Goal: Transaction & Acquisition: Download file/media

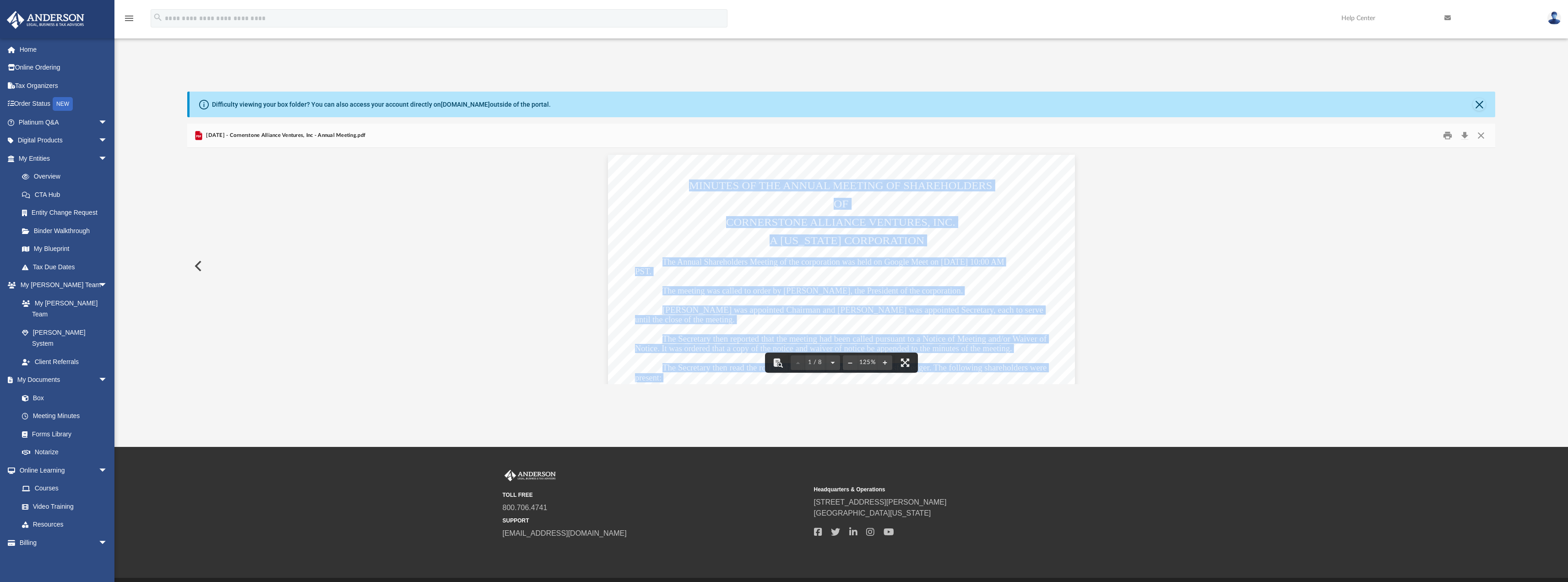
scroll to position [201, 1301]
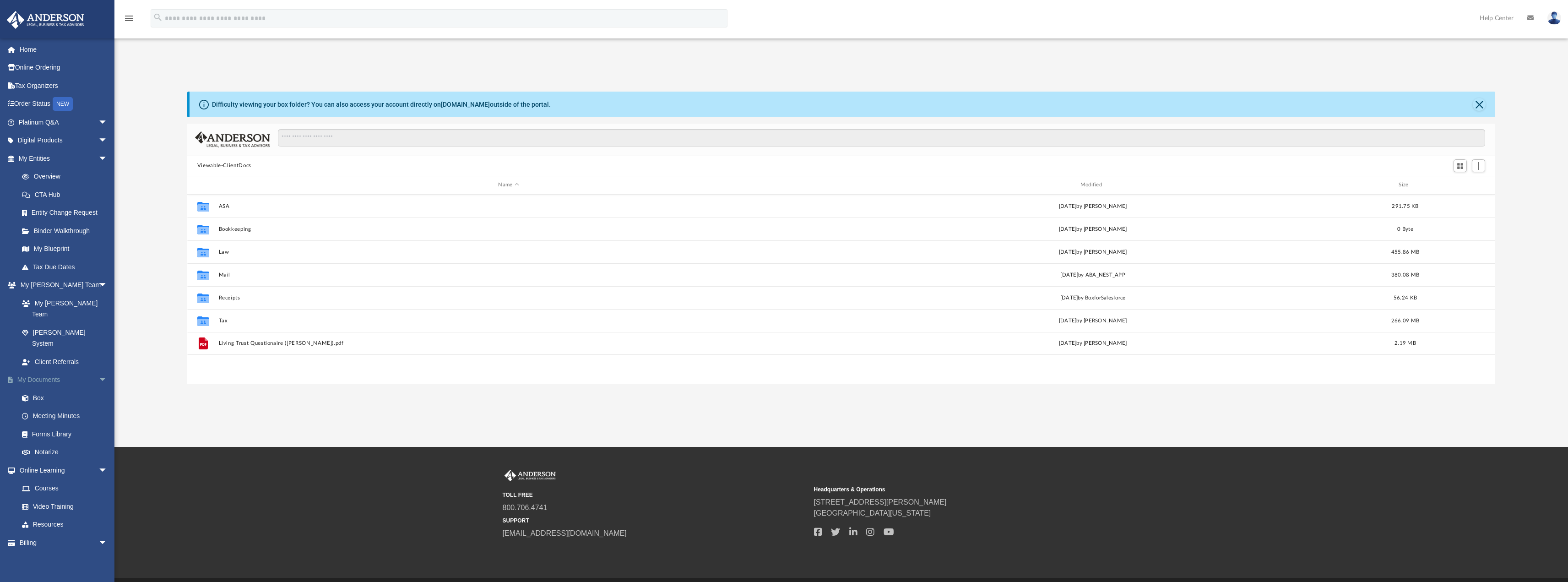
scroll to position [201, 1301]
click at [56, 128] on link "Platinum Q&A arrow_drop_down" at bounding box center [64, 122] width 115 height 19
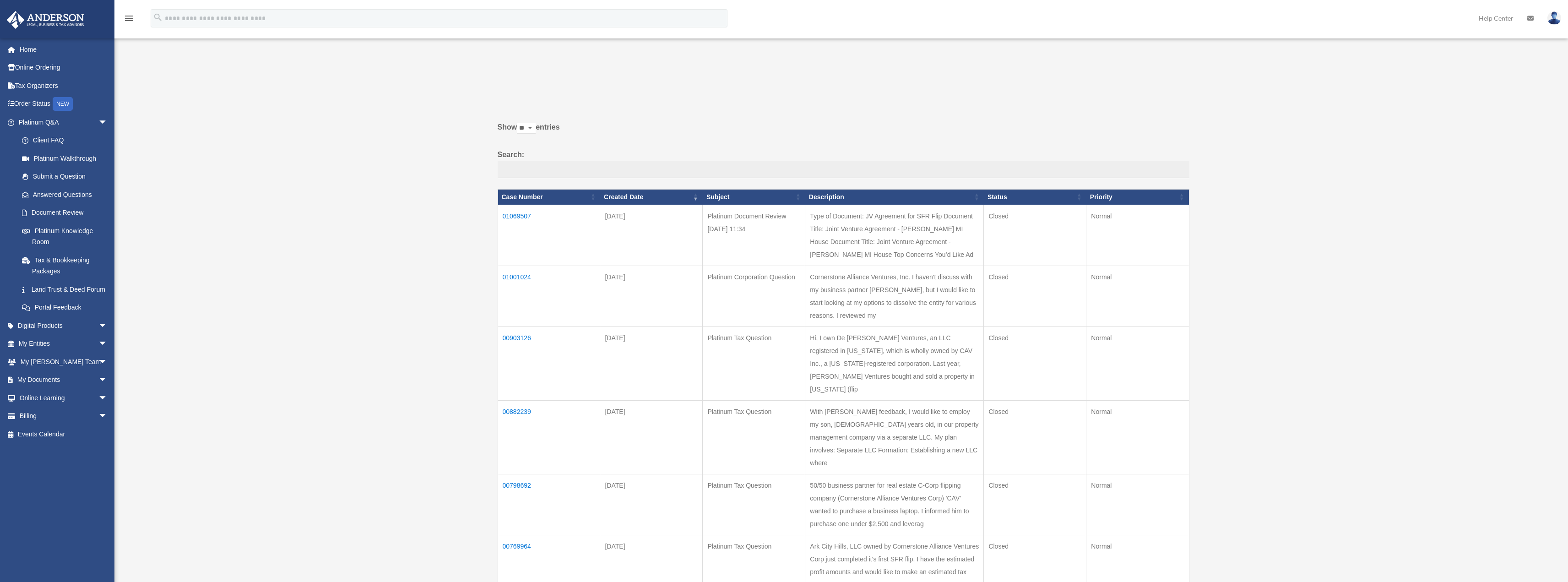
click at [515, 213] on td "01069507" at bounding box center [549, 235] width 103 height 61
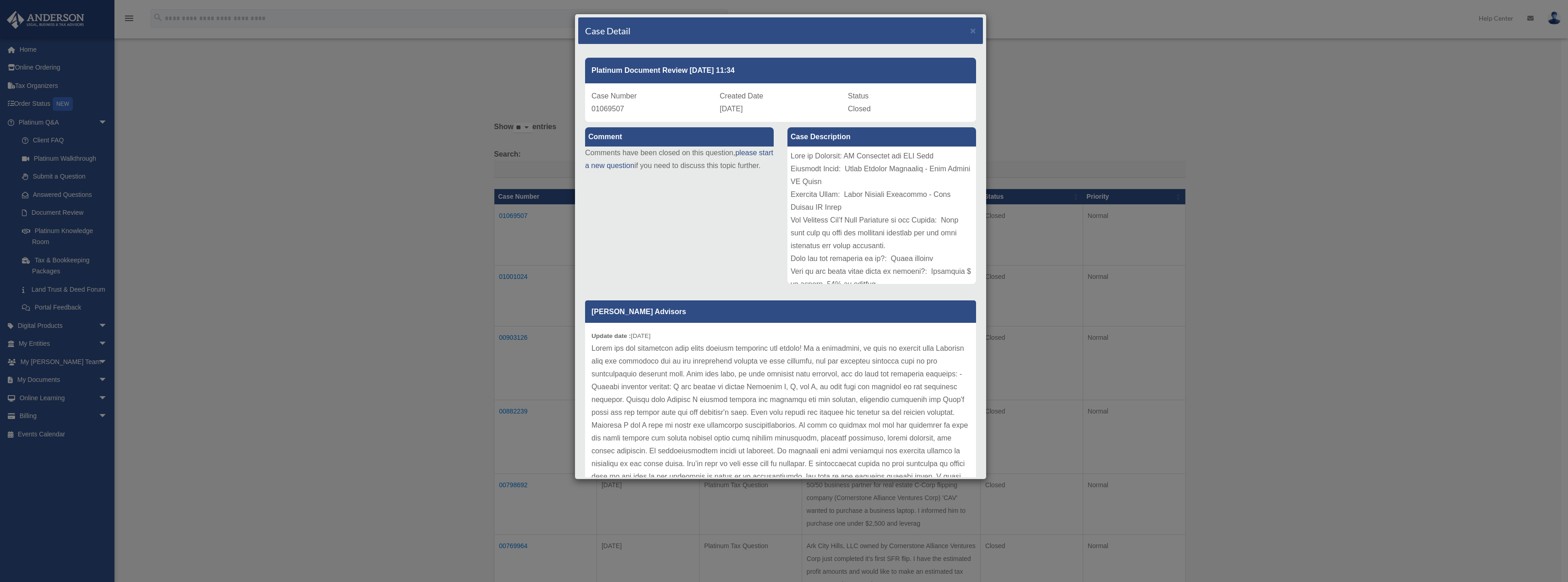
scroll to position [46, 0]
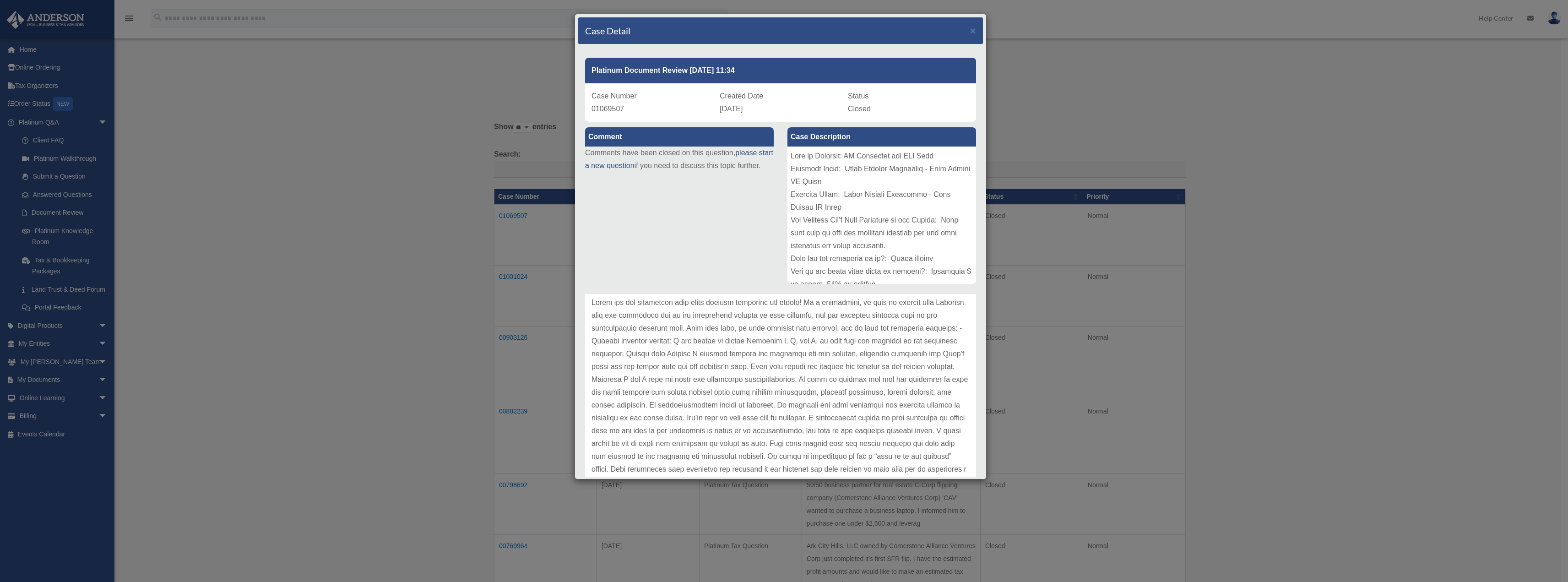
click at [969, 342] on div "Anderson Advisors Update date : 08-12-2025" at bounding box center [781, 385] width 405 height 183
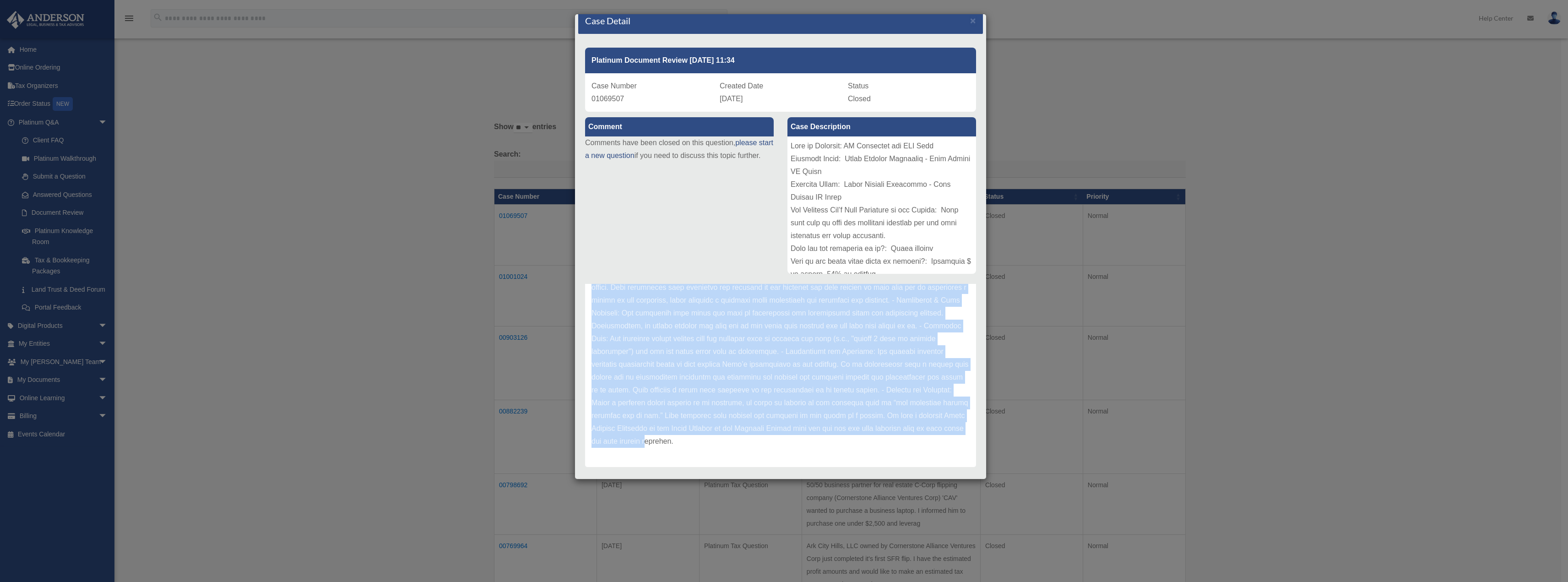
scroll to position [26, 0]
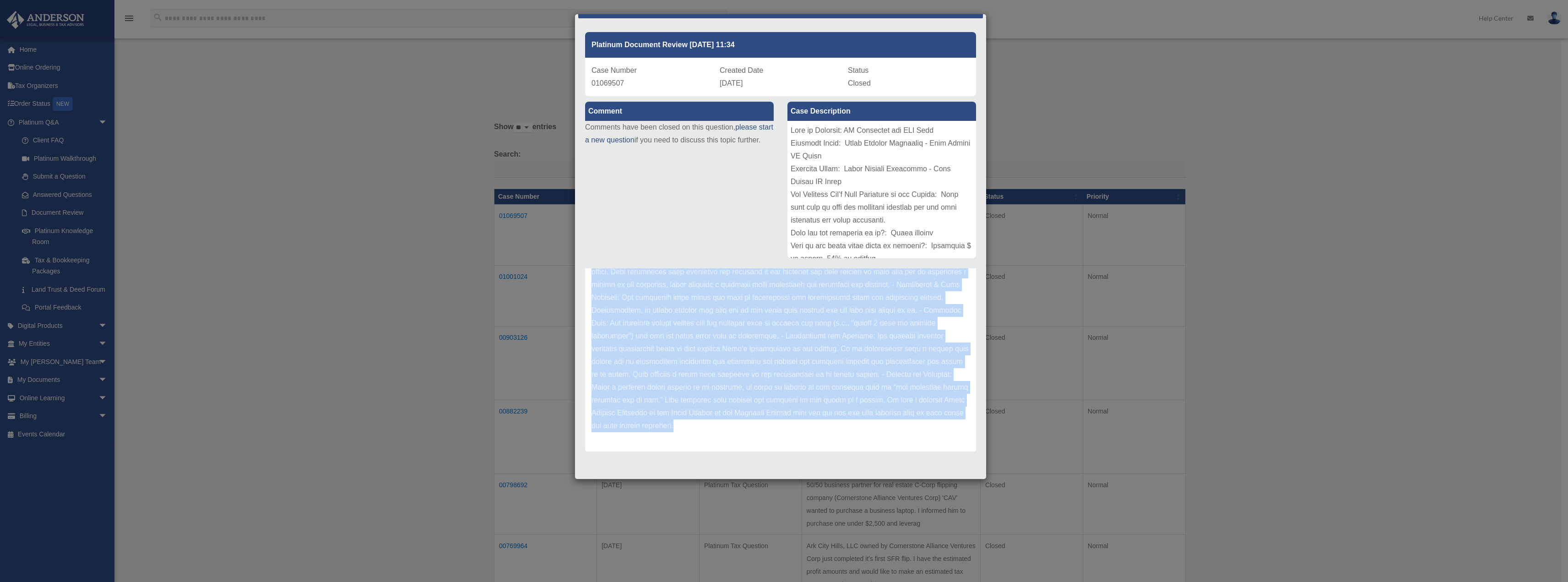
drag, startPoint x: 630, startPoint y: 309, endPoint x: 859, endPoint y: 432, distance: 259.9
click at [859, 432] on p at bounding box center [780, 266] width 378 height 334
copy p "Missing exhibits clauses: I was unable to review Exhibits B, C, and D, as they …"
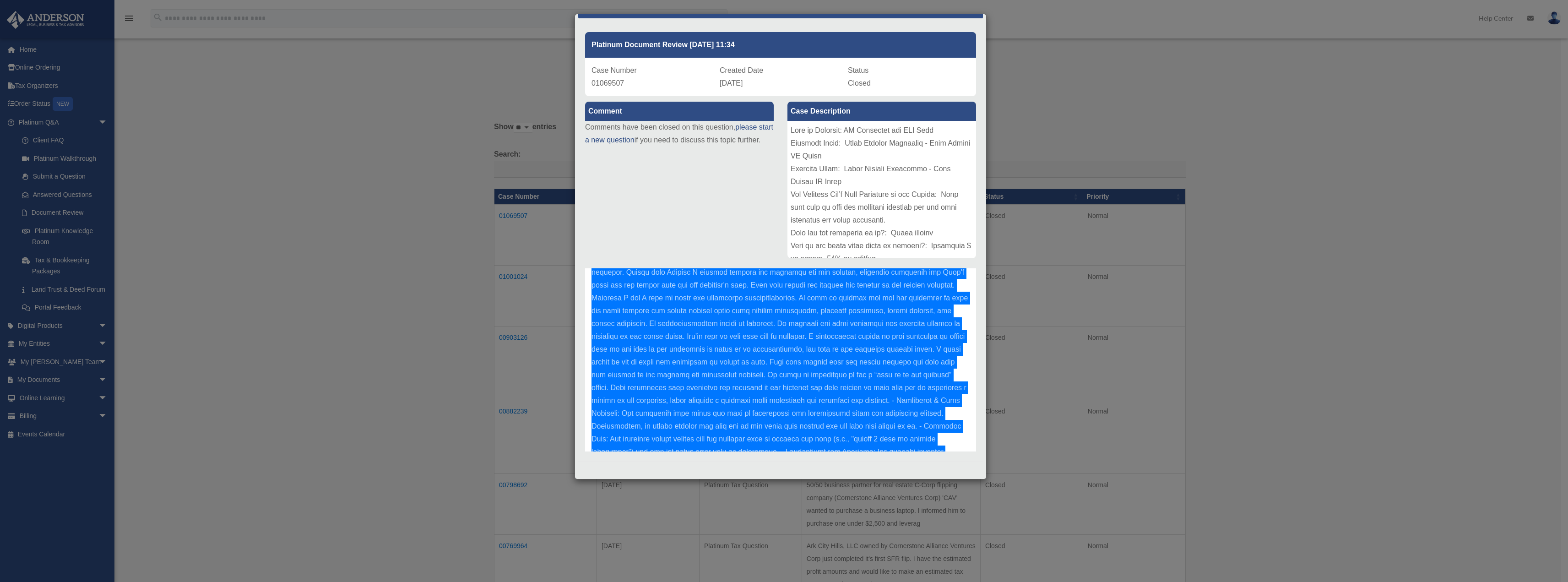
scroll to position [80, 0]
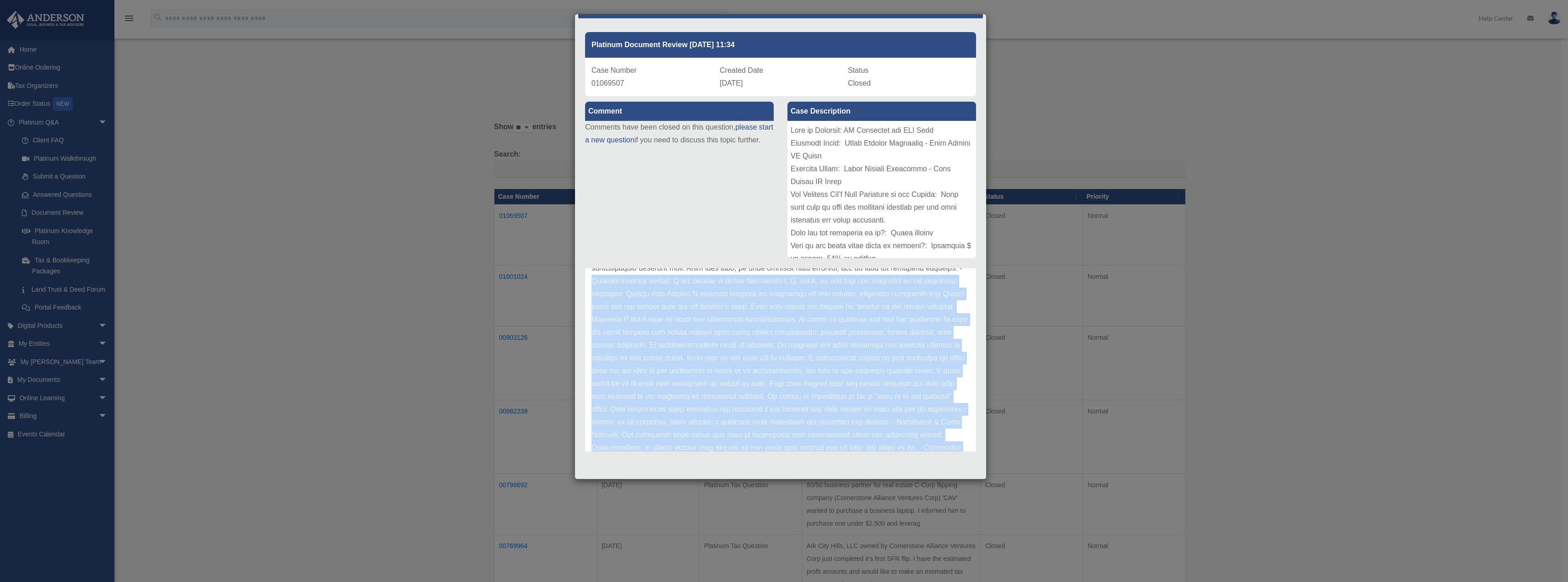
click at [827, 316] on p at bounding box center [780, 403] width 378 height 334
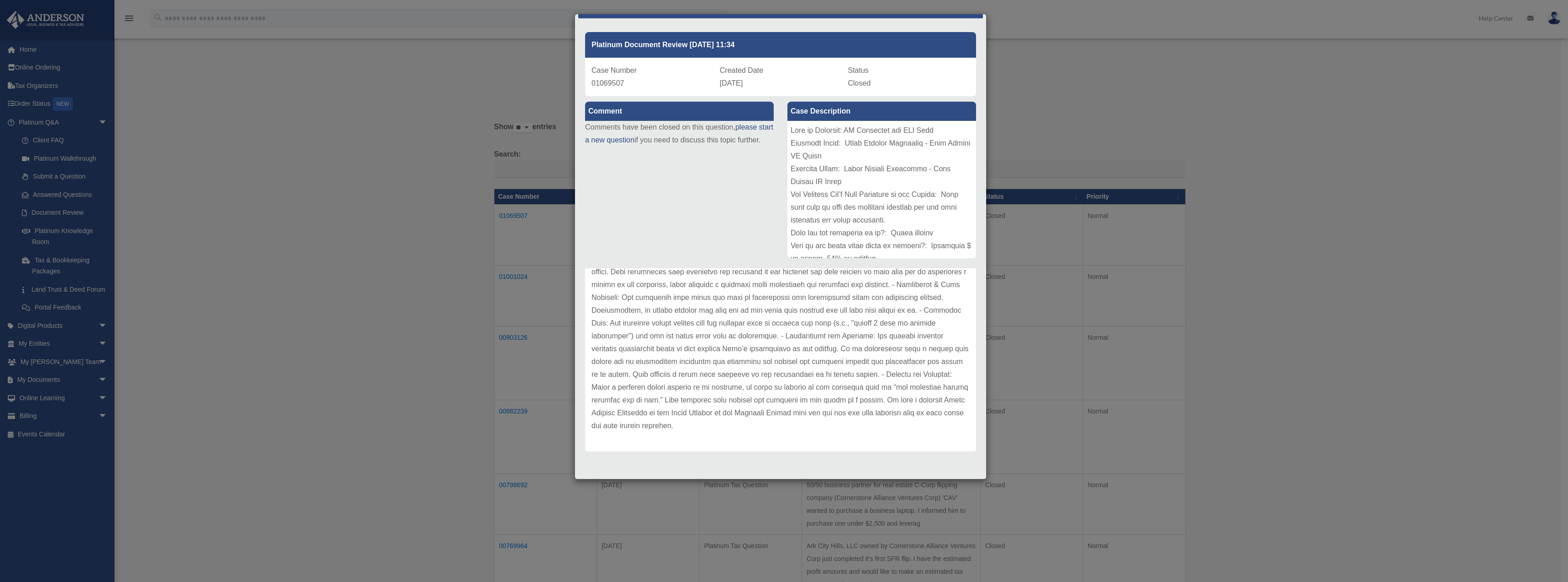
scroll to position [46, 0]
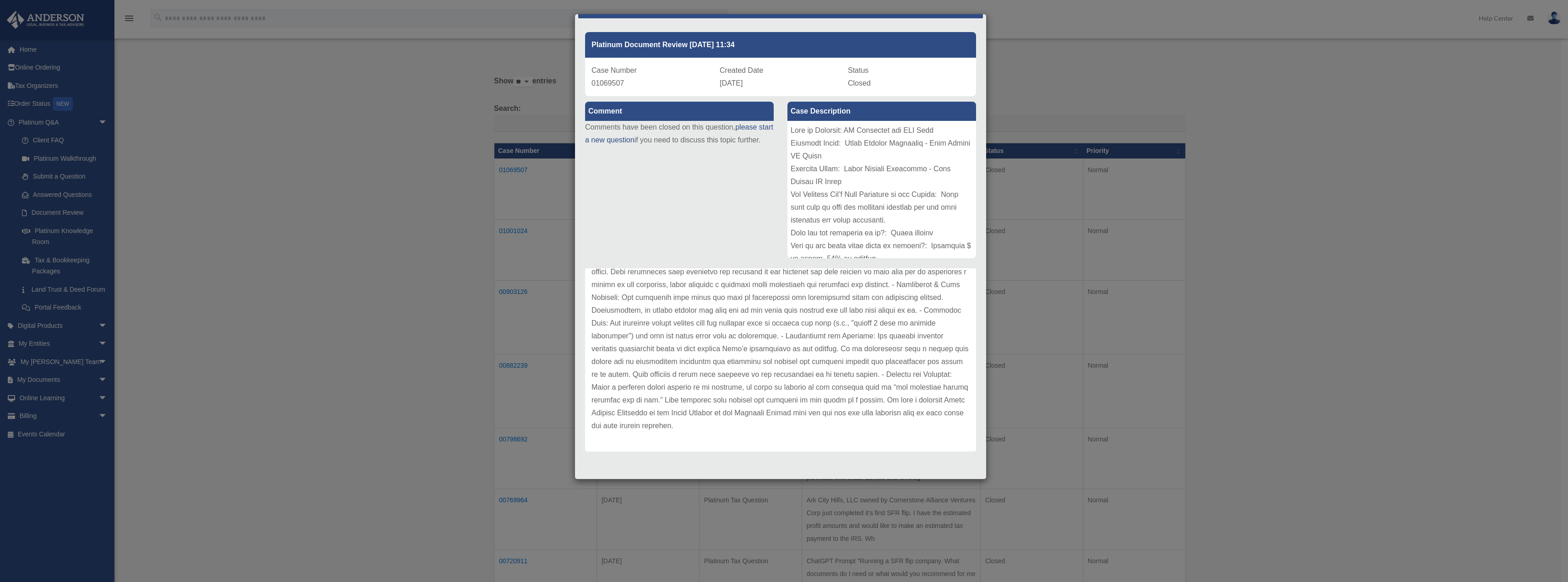
click at [253, 168] on div "Case Detail × Platinum Document Review 08/07/2025 11:34 Case Number 01069507 Cr…" at bounding box center [784, 291] width 1568 height 582
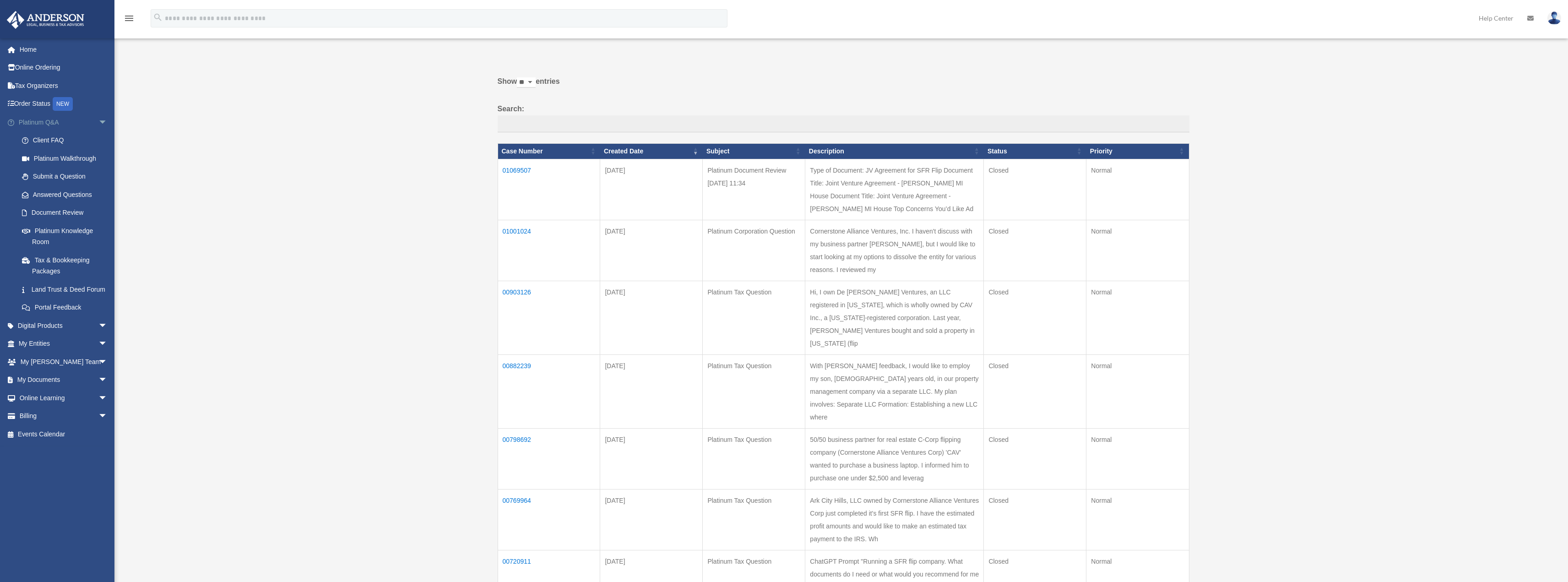
click at [73, 121] on link "Platinum Q&A arrow_drop_down" at bounding box center [64, 122] width 115 height 19
click at [99, 122] on span "arrow_drop_down" at bounding box center [108, 122] width 19 height 19
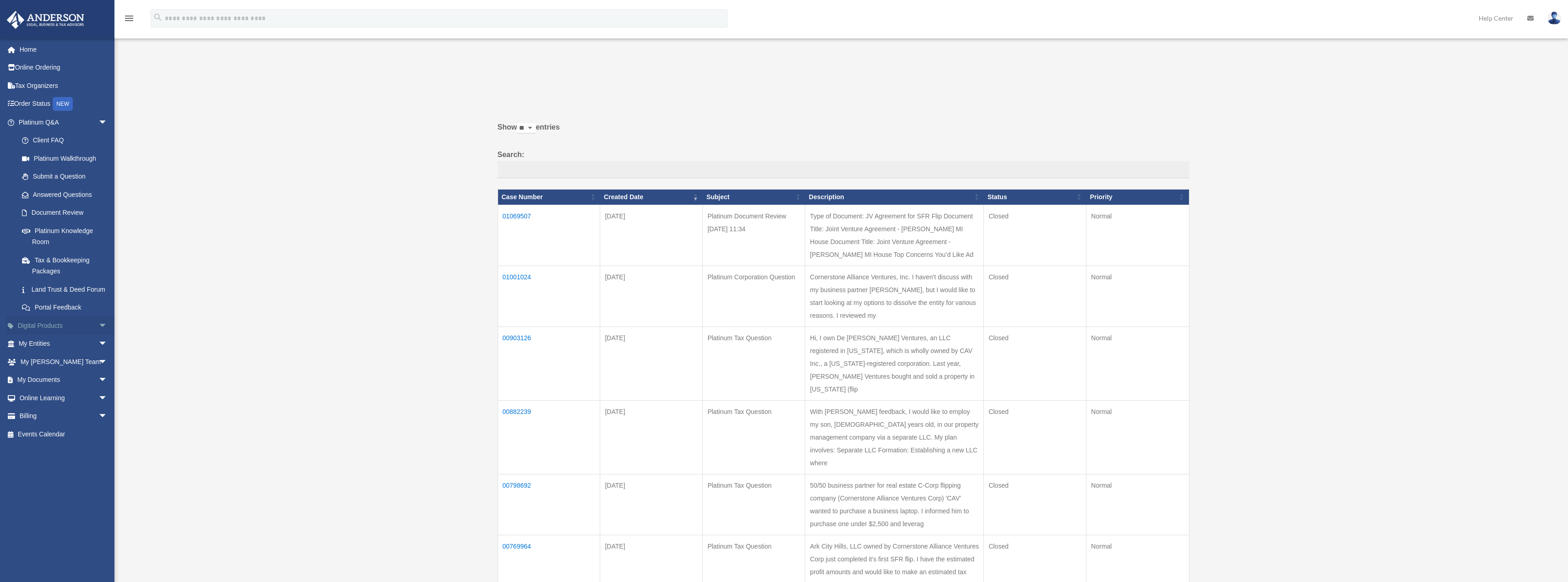
click at [70, 335] on link "Digital Products arrow_drop_down" at bounding box center [64, 326] width 115 height 19
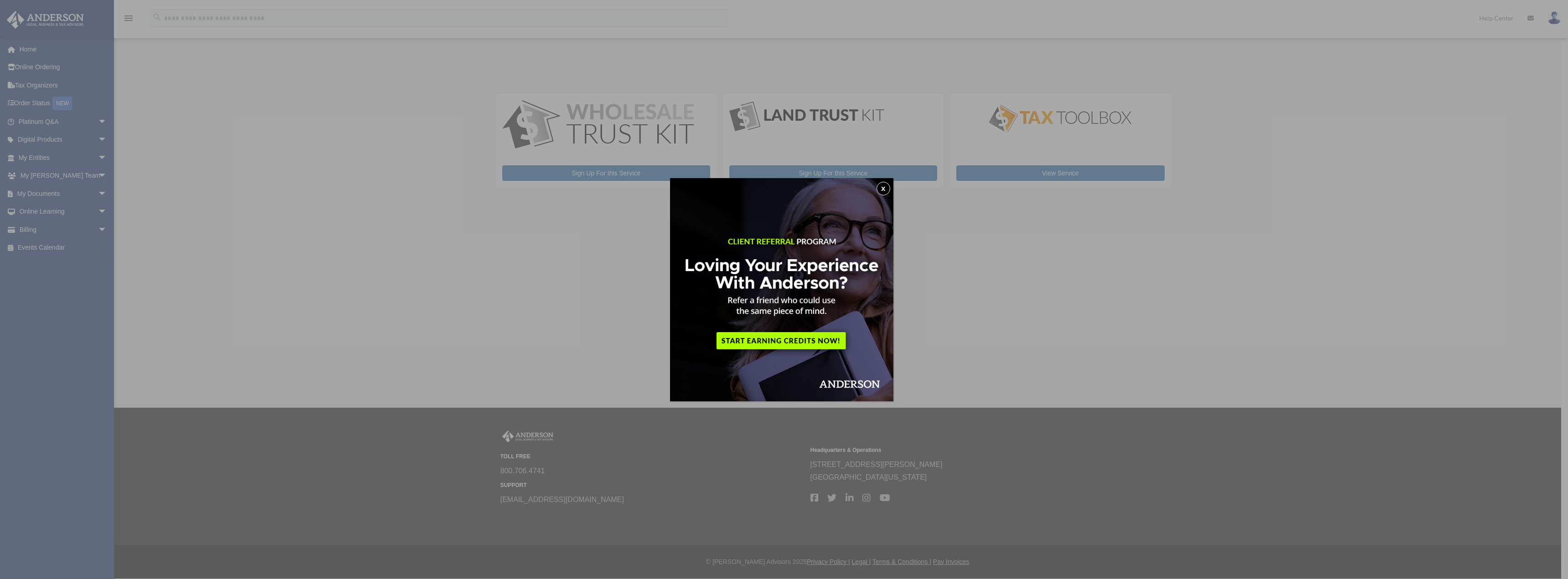
click at [883, 192] on button "x" at bounding box center [883, 188] width 14 height 14
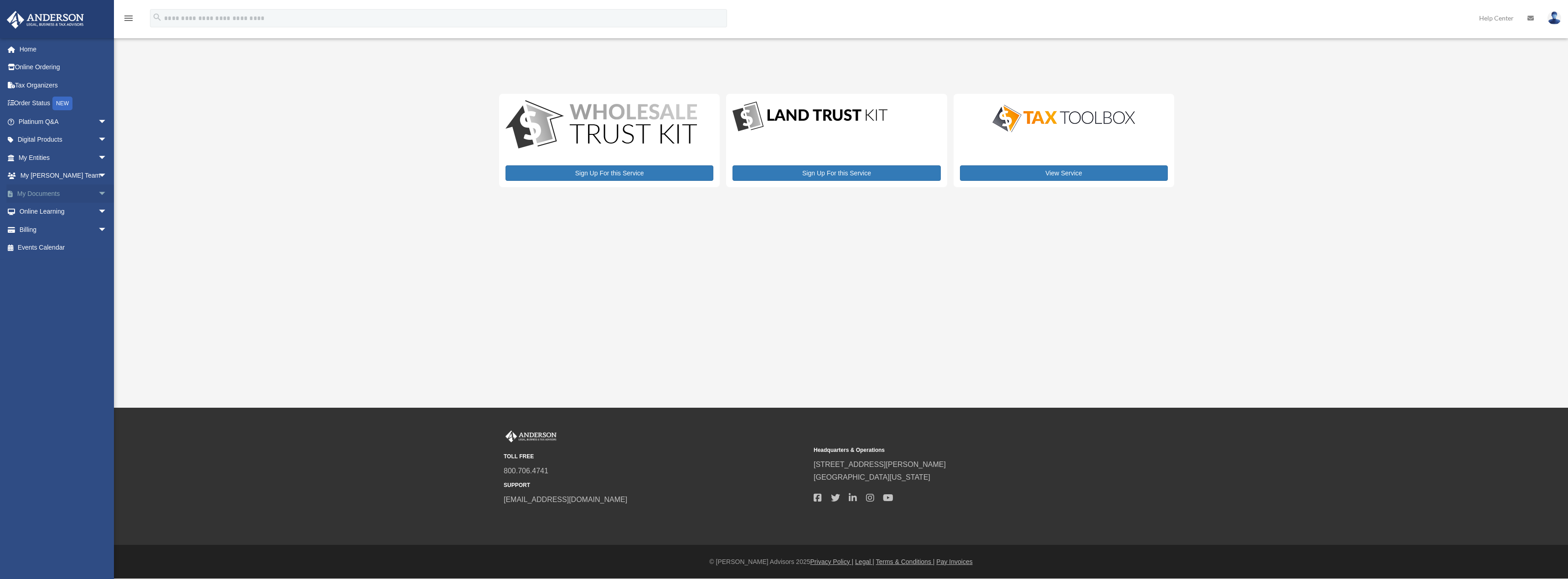
click at [78, 193] on link "My Documents arrow_drop_down" at bounding box center [64, 194] width 115 height 18
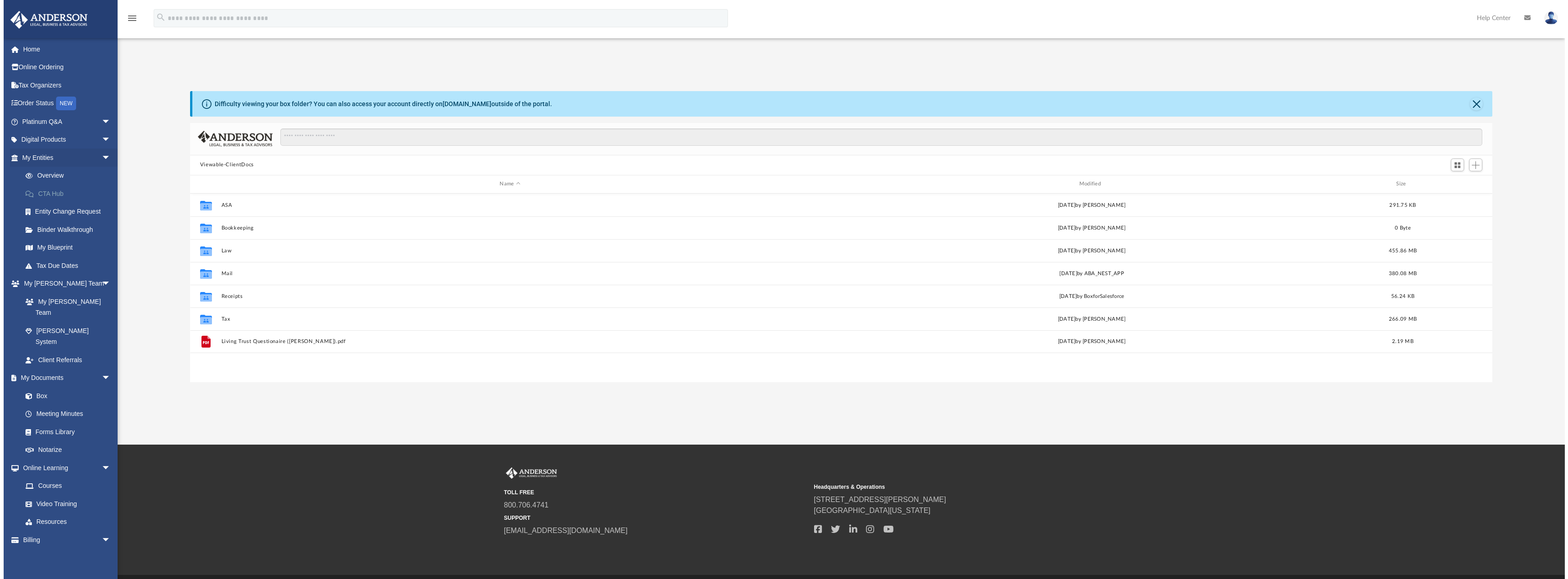
scroll to position [200, 1295]
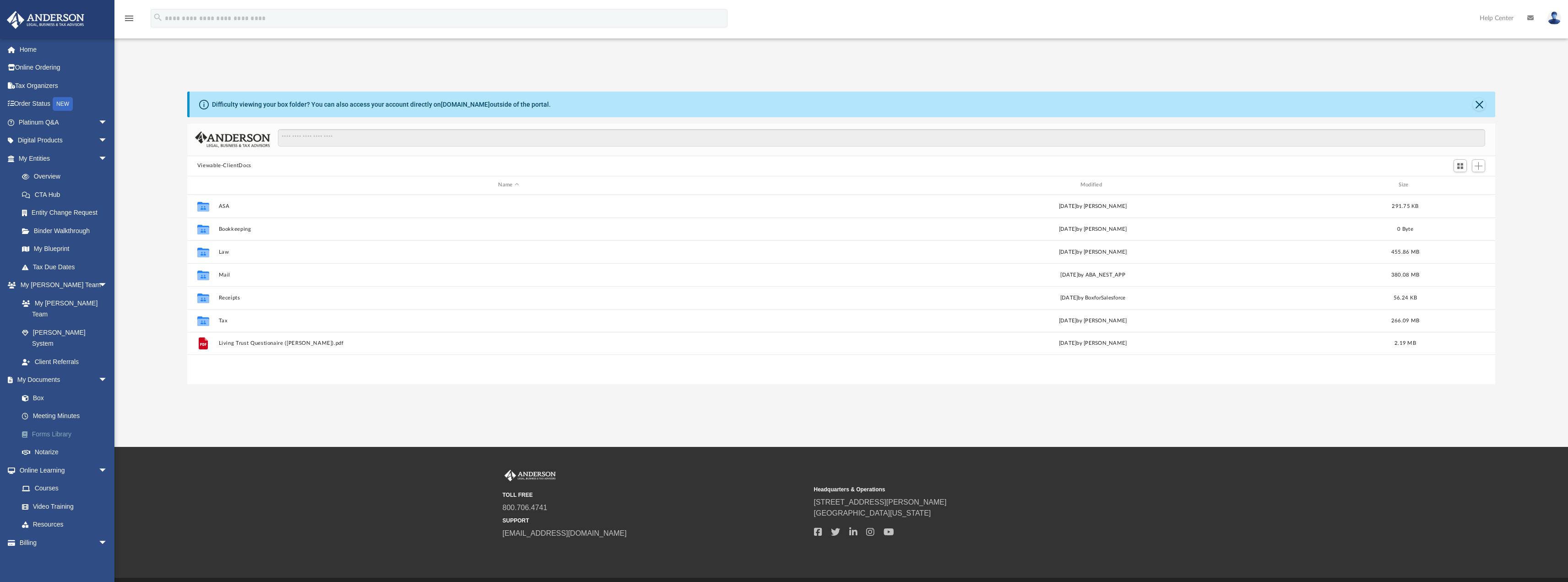
click at [60, 425] on link "Forms Library" at bounding box center [67, 434] width 109 height 19
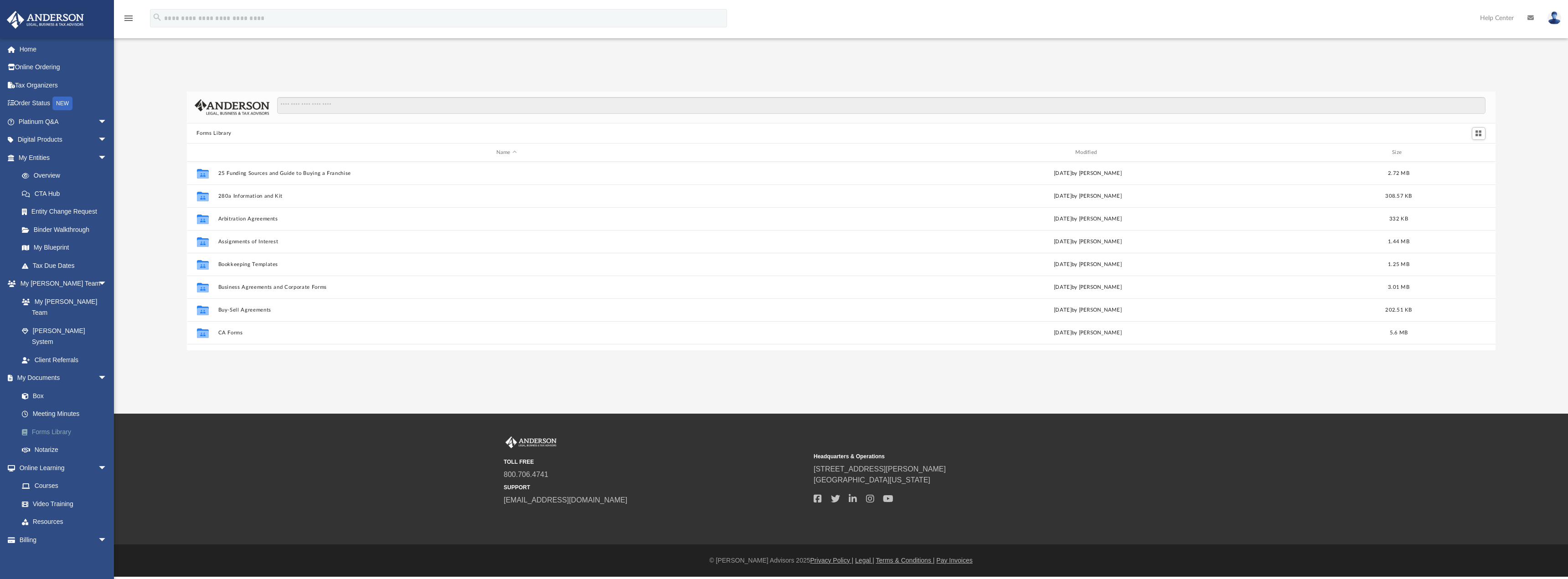
scroll to position [200, 1302]
click at [316, 106] on input "Search files and folders" at bounding box center [881, 105] width 1208 height 17
type input "**********"
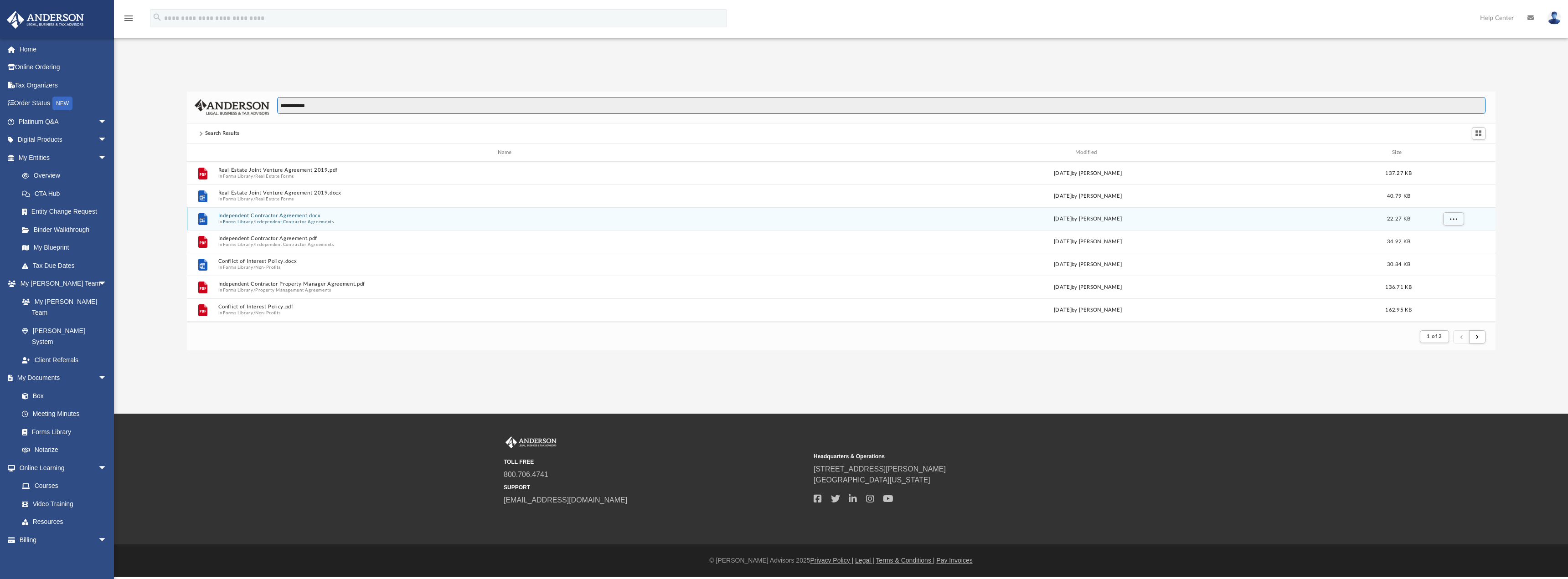
scroll to position [173, 1302]
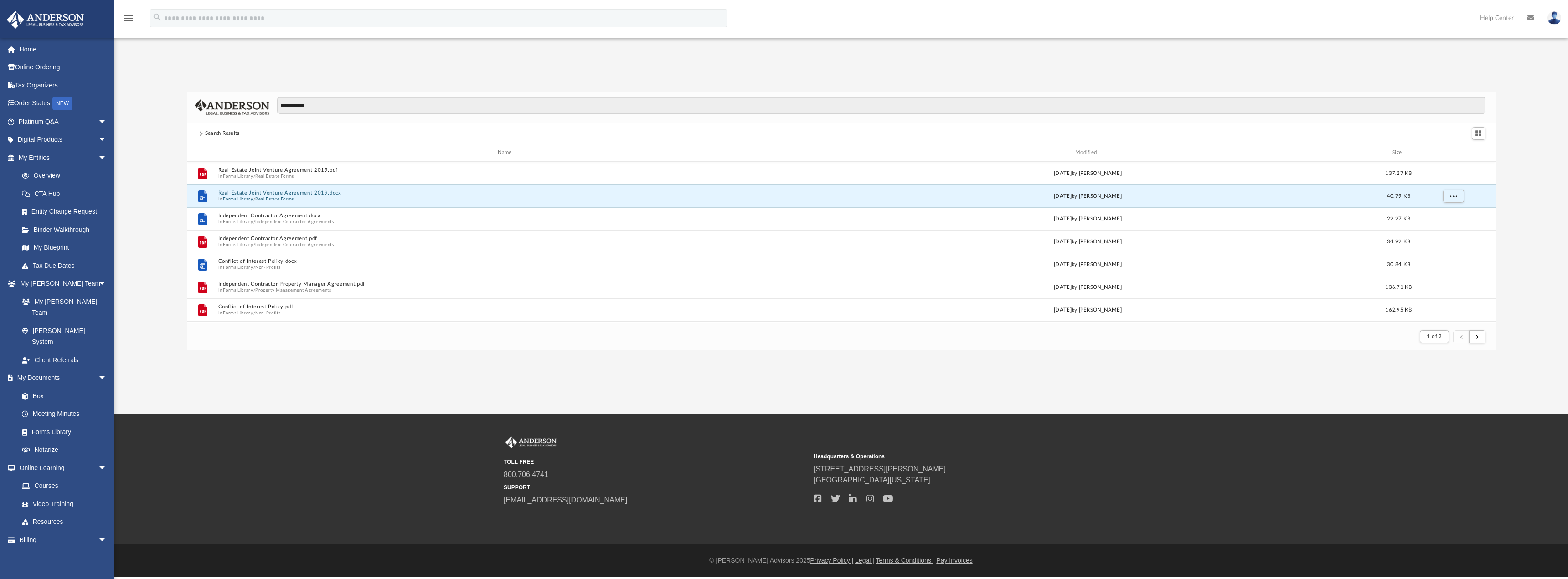
click at [266, 193] on button "Real Estate Joint Venture Agreement 2019.docx" at bounding box center [507, 192] width 577 height 6
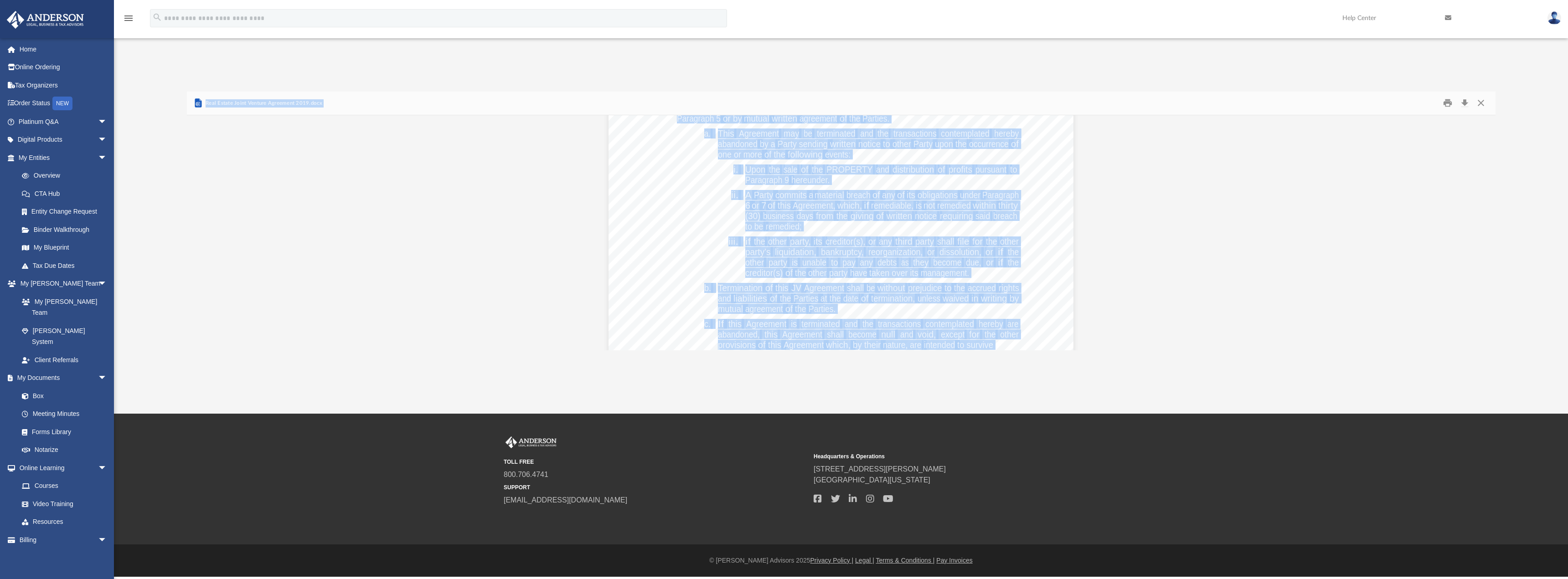
scroll to position [912, 0]
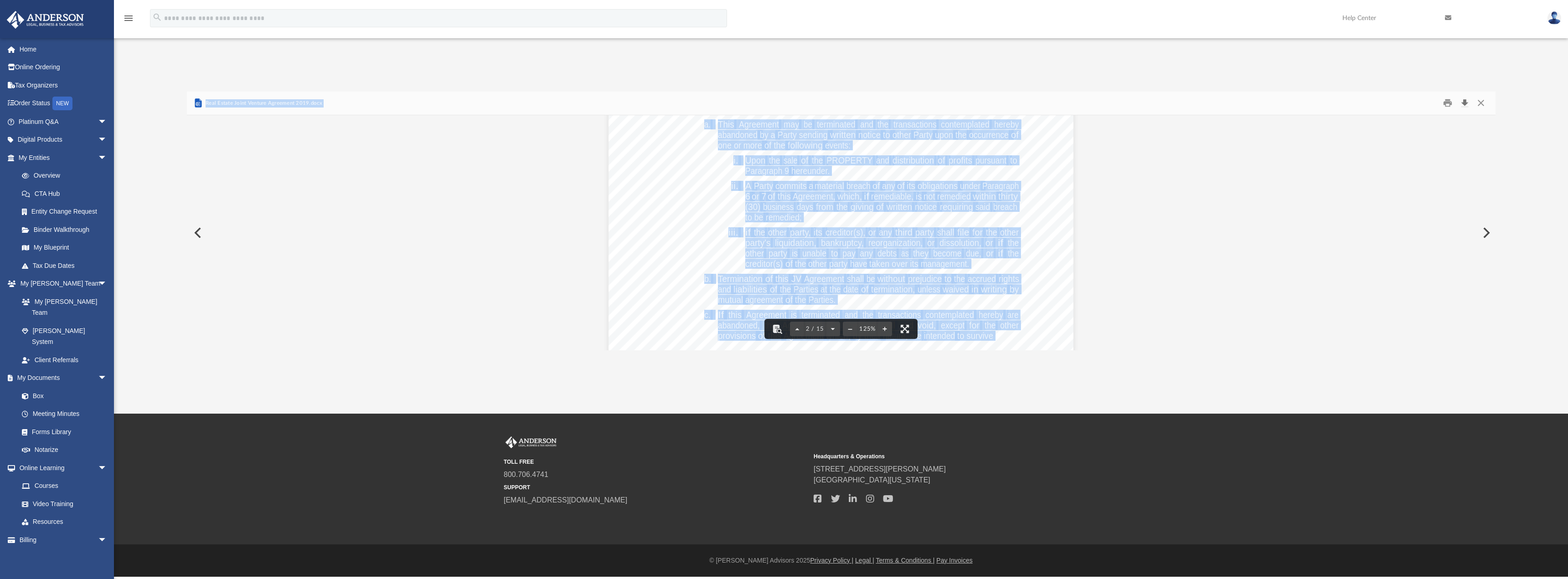
click at [1467, 107] on button "Download" at bounding box center [1465, 103] width 16 height 14
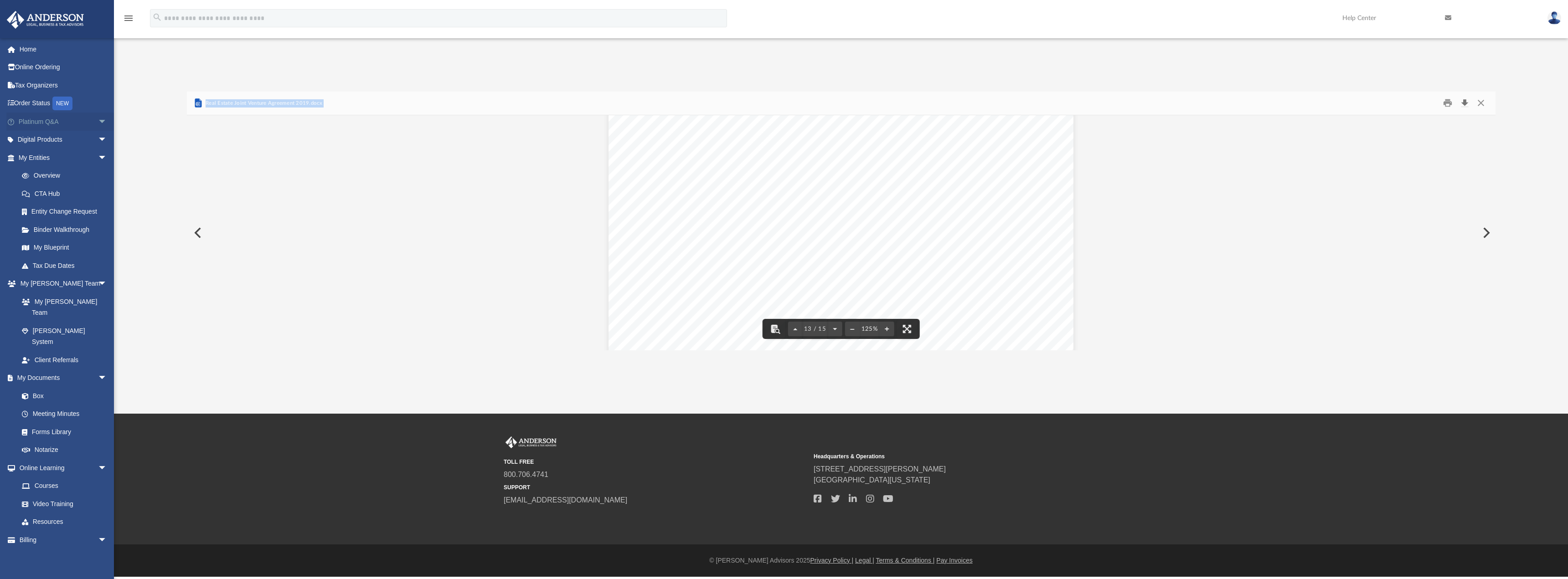
scroll to position [7474, 0]
